Goal: Find contact information: Find contact information

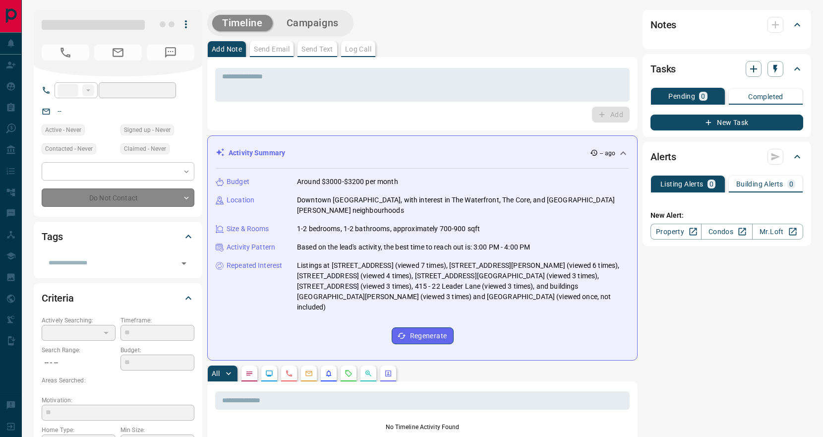
type input "**"
type input "**********"
type input "*"
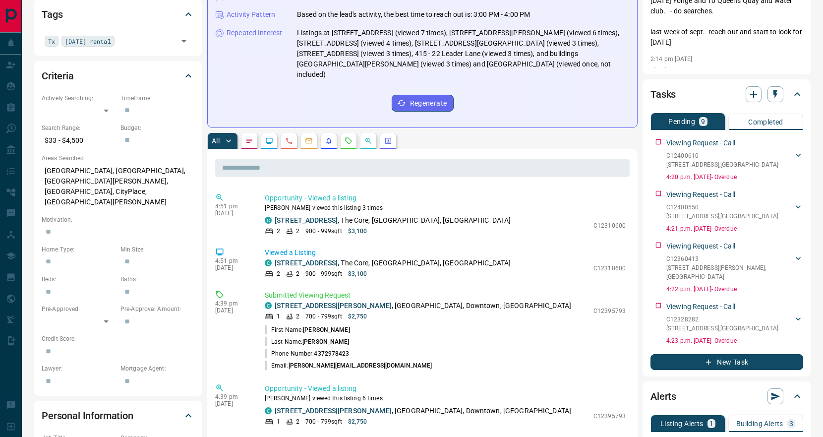
click at [349, 137] on icon "Requests" at bounding box center [349, 141] width 8 height 8
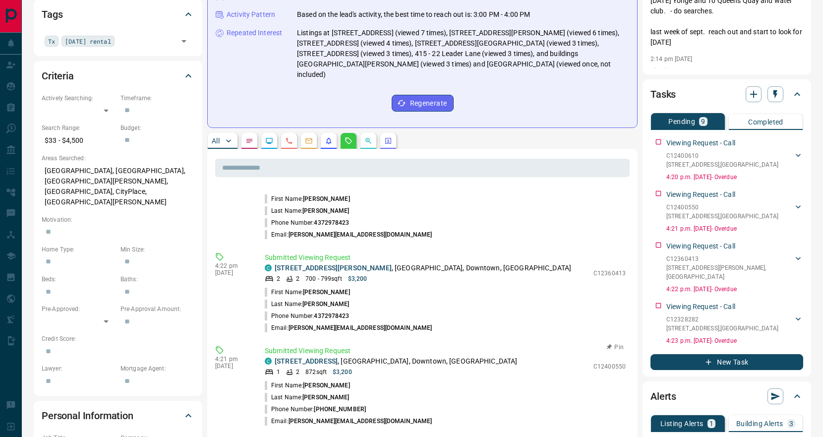
scroll to position [565, 0]
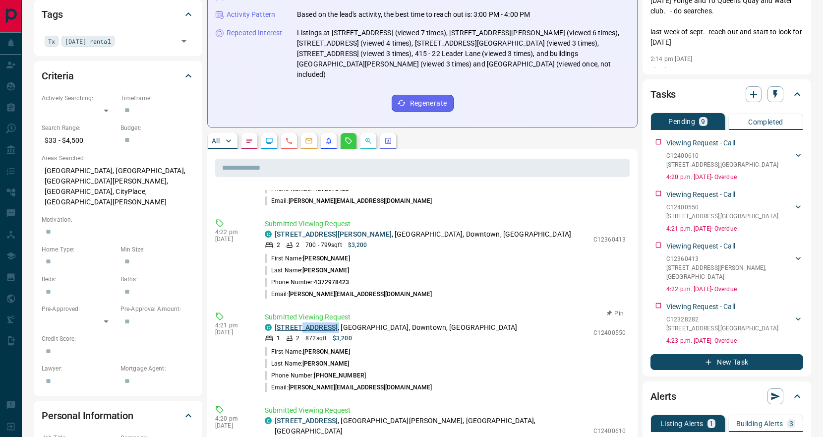
drag, startPoint x: 364, startPoint y: 275, endPoint x: 297, endPoint y: 278, distance: 66.5
click at [297, 322] on p "[STREET_ADDRESS]" at bounding box center [396, 327] width 242 height 10
copy p "[STREET_ADDRESS] ,"
click at [450, 369] on li "Phone Number: [PHONE_NUMBER]" at bounding box center [445, 375] width 361 height 12
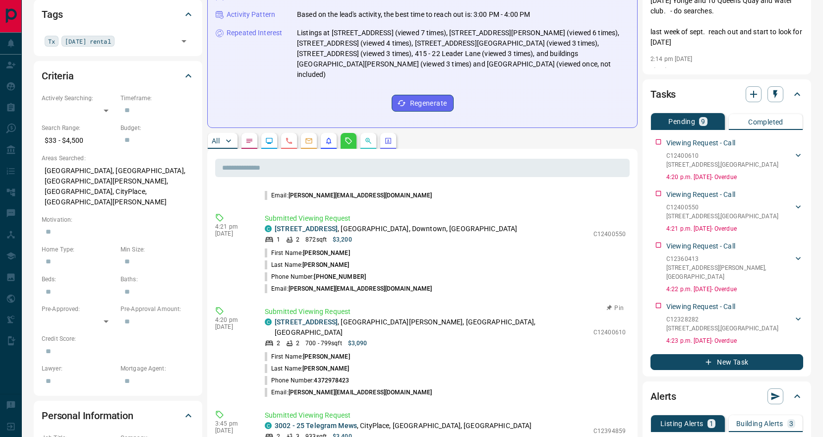
scroll to position [644, 0]
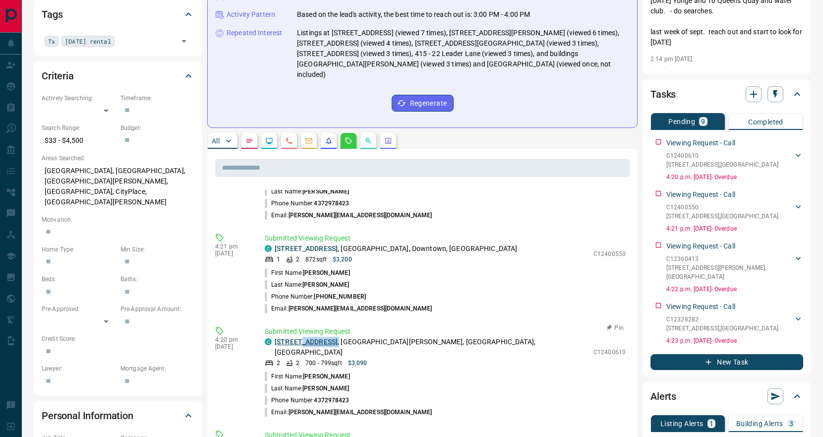
drag, startPoint x: 352, startPoint y: 292, endPoint x: 297, endPoint y: 291, distance: 54.6
click at [297, 337] on p "[STREET_ADDRESS][PERSON_NAME]" at bounding box center [432, 347] width 314 height 21
copy p "[STREET_ADDRESS] ,"
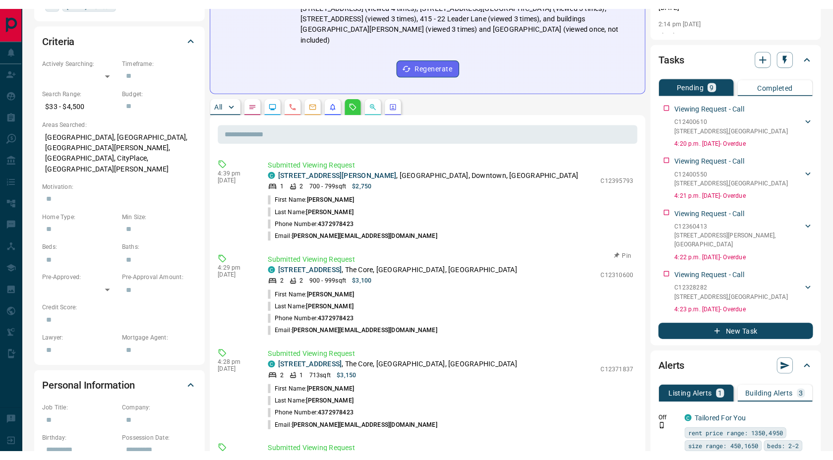
scroll to position [0, 0]
